Goal: Check status: Check status

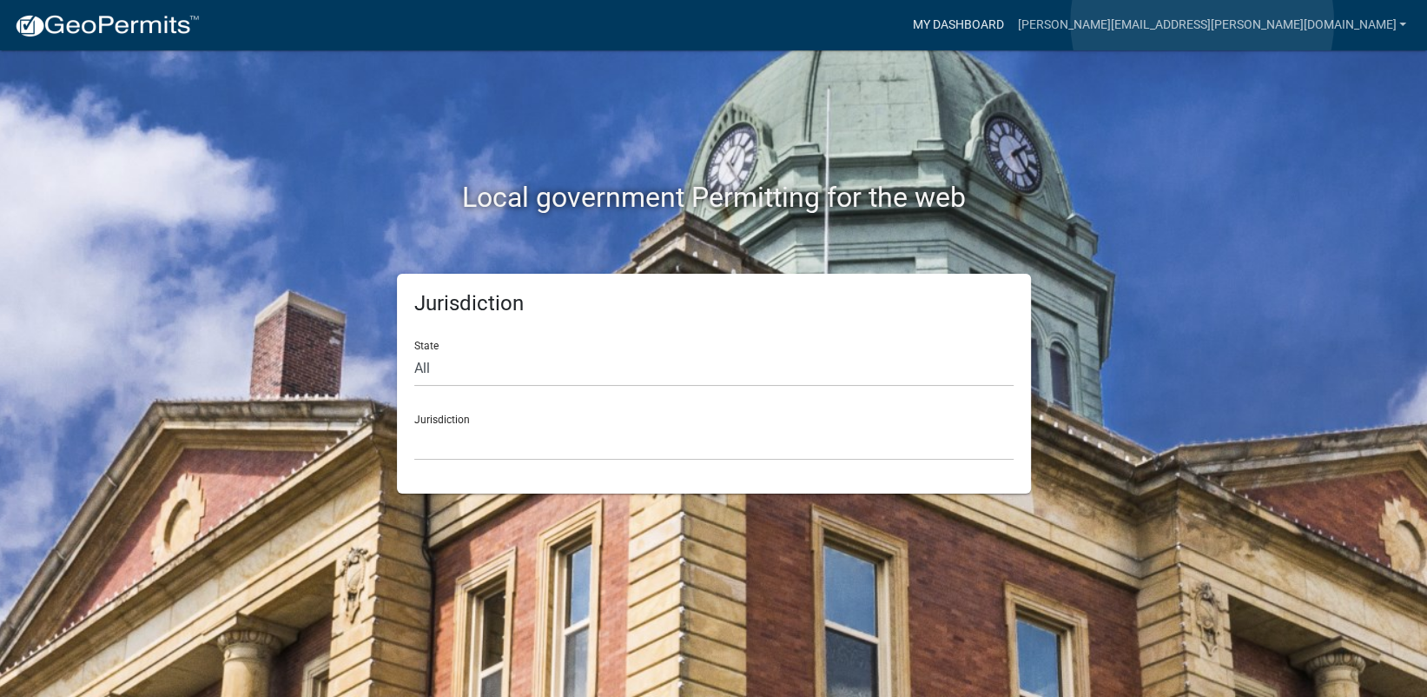
click at [1010, 22] on link "My Dashboard" at bounding box center [957, 25] width 105 height 33
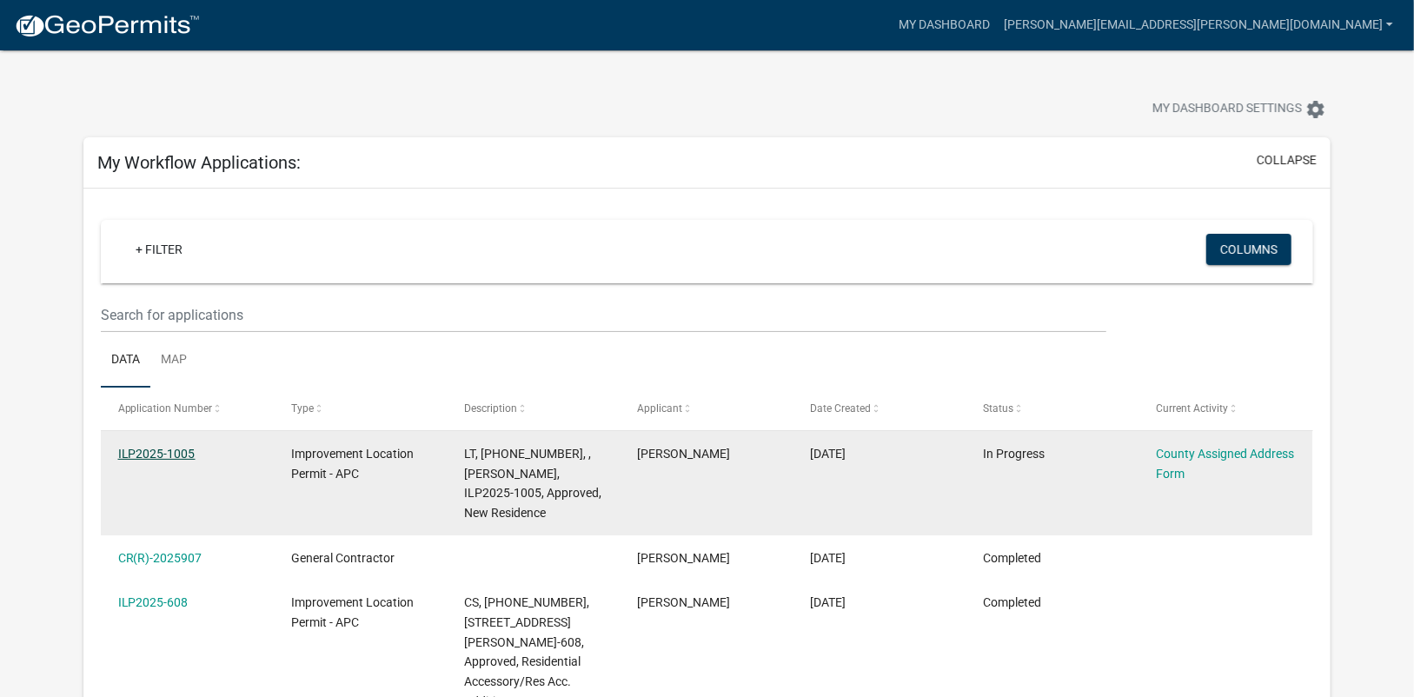
click at [178, 457] on link "ILP2025-1005" at bounding box center [156, 454] width 77 height 14
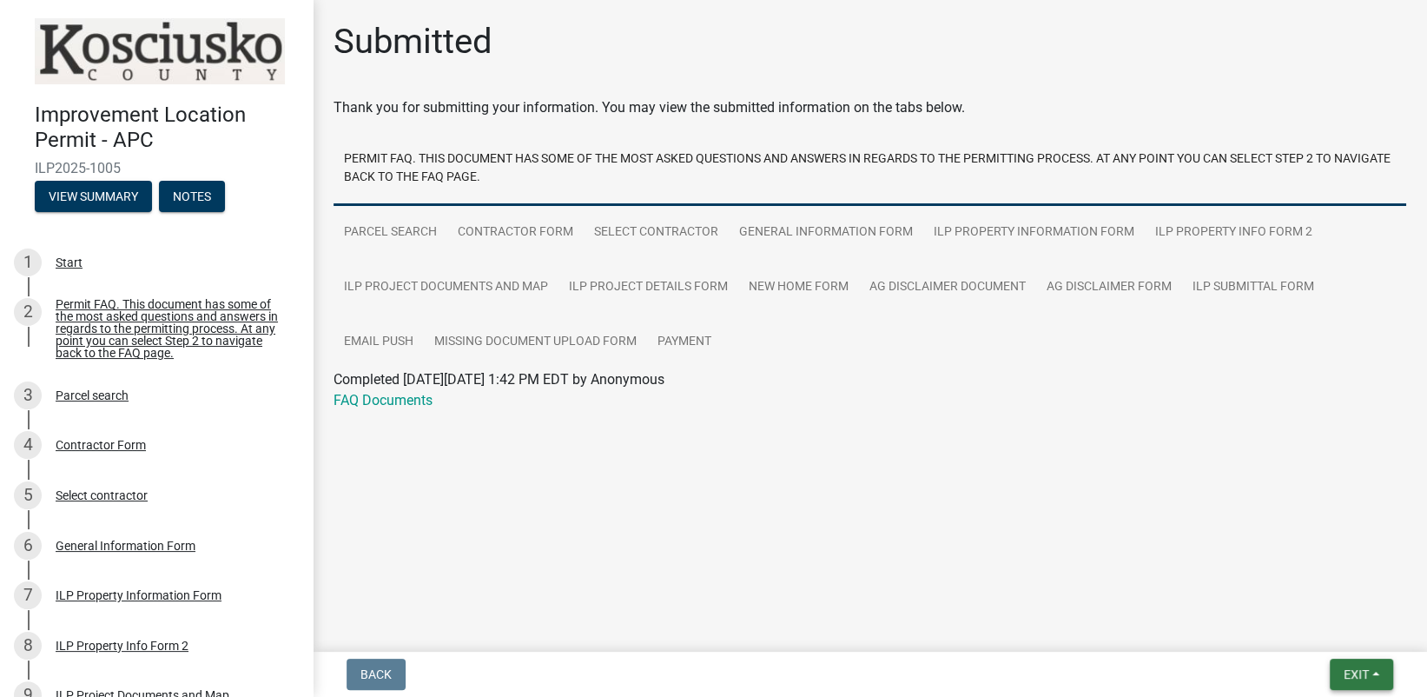
click at [1359, 673] on span "Exit" at bounding box center [1356, 674] width 25 height 14
click at [1298, 622] on button "Save & Exit" at bounding box center [1324, 629] width 139 height 42
